Goal: Task Accomplishment & Management: Manage account settings

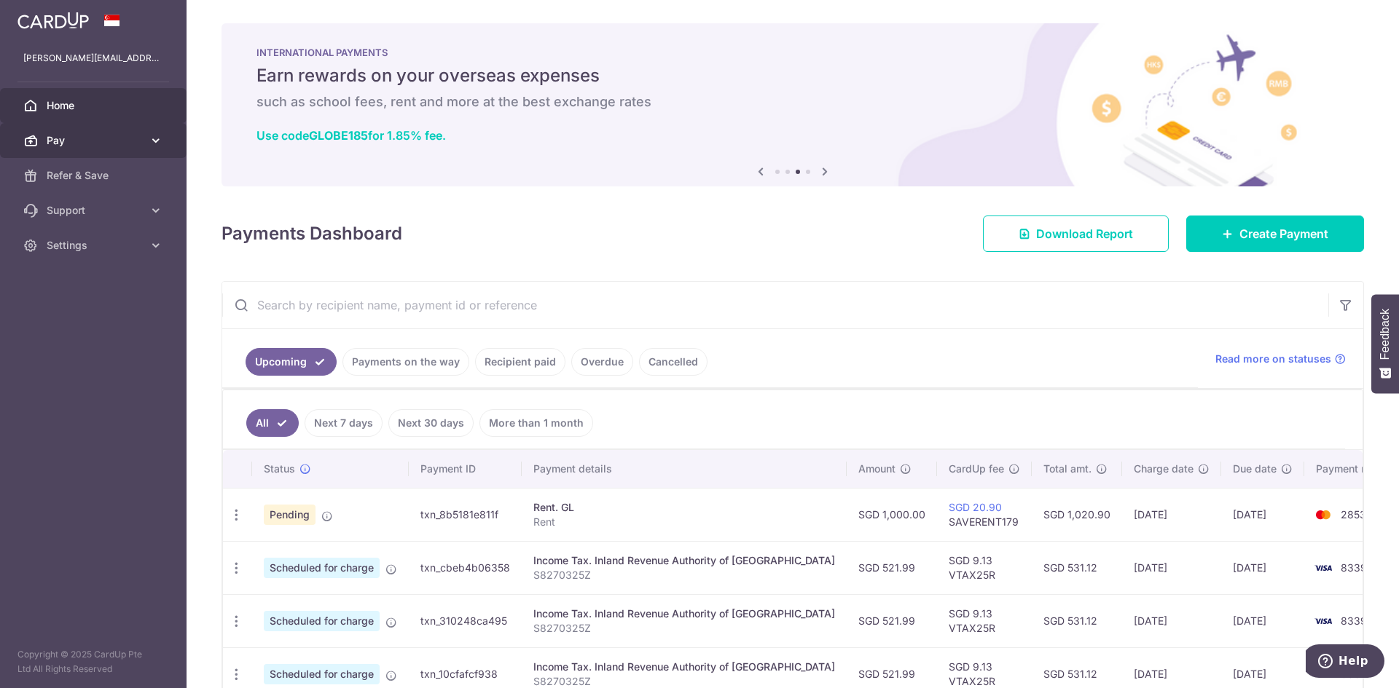
click at [71, 136] on span "Pay" at bounding box center [95, 140] width 96 height 15
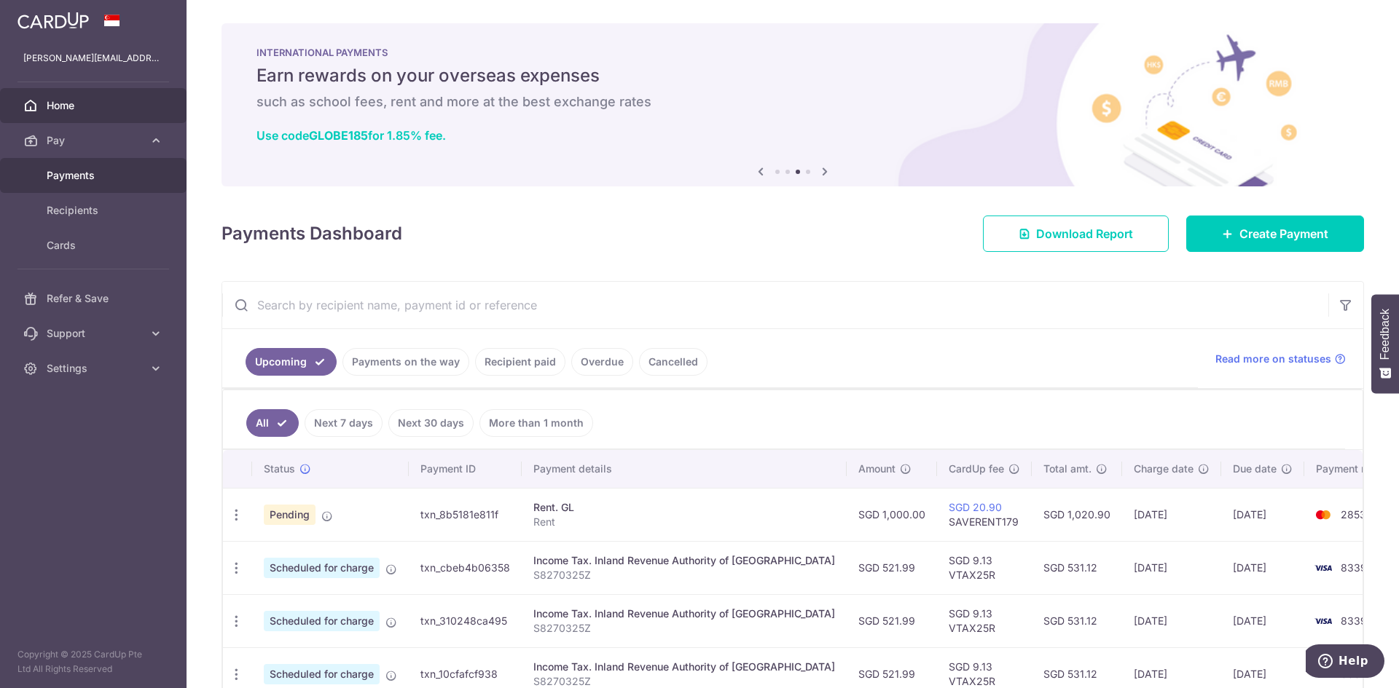
click at [76, 169] on span "Payments" at bounding box center [95, 175] width 96 height 15
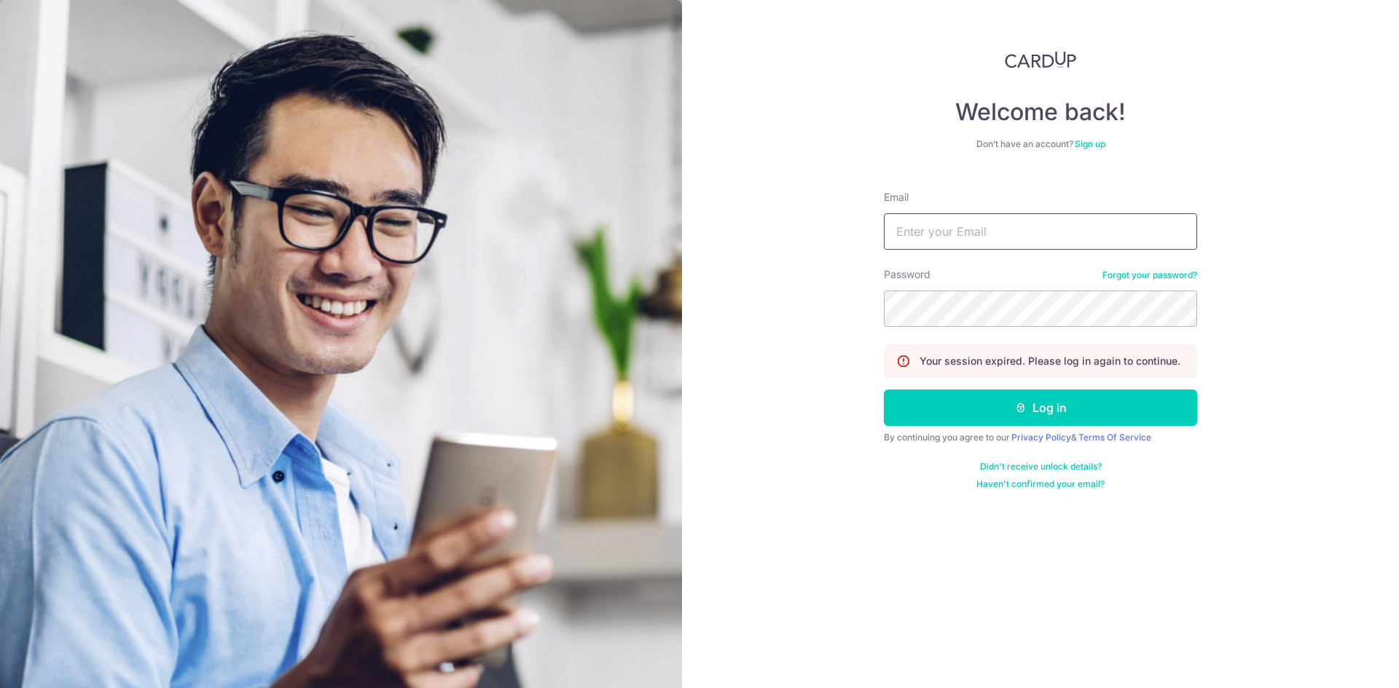
click at [954, 232] on input "Email" at bounding box center [1040, 231] width 313 height 36
type input "[PERSON_NAME][EMAIL_ADDRESS][DOMAIN_NAME]"
click at [884, 390] on button "Log in" at bounding box center [1040, 408] width 313 height 36
